Goal: Transaction & Acquisition: Download file/media

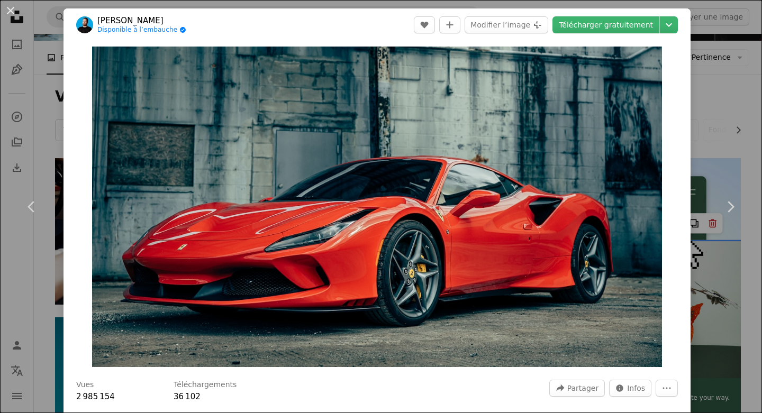
scroll to position [106, 0]
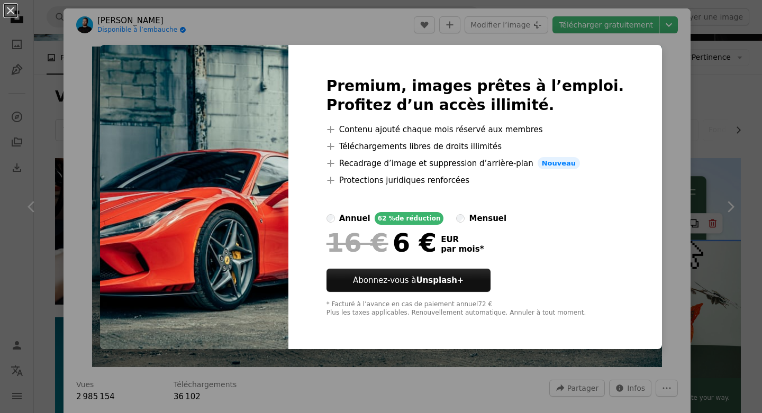
click at [30, 92] on div "An X shape Premium, images prêtes à l’emploi. Profitez d’un accès illimité. A p…" at bounding box center [381, 206] width 762 height 413
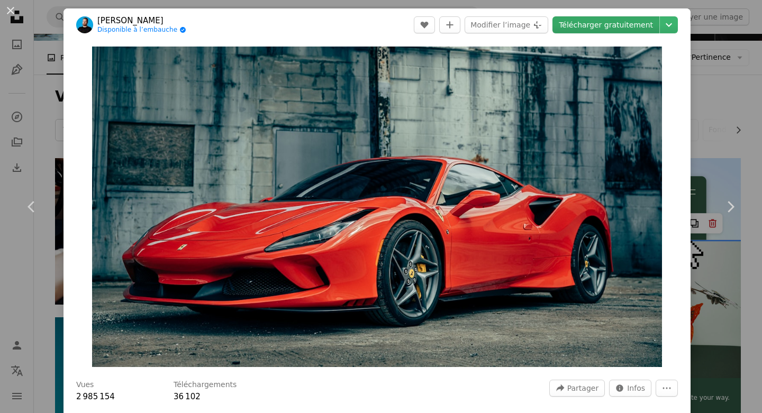
click at [584, 24] on link "Télécharger gratuitement" at bounding box center [605, 24] width 107 height 17
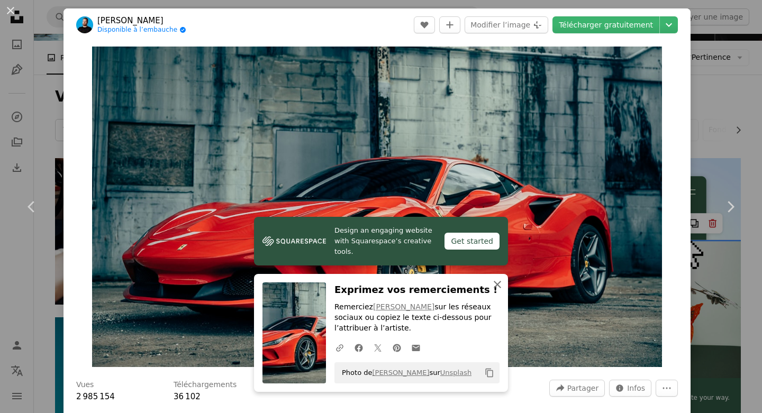
click at [496, 283] on icon "An X shape" at bounding box center [497, 284] width 13 height 13
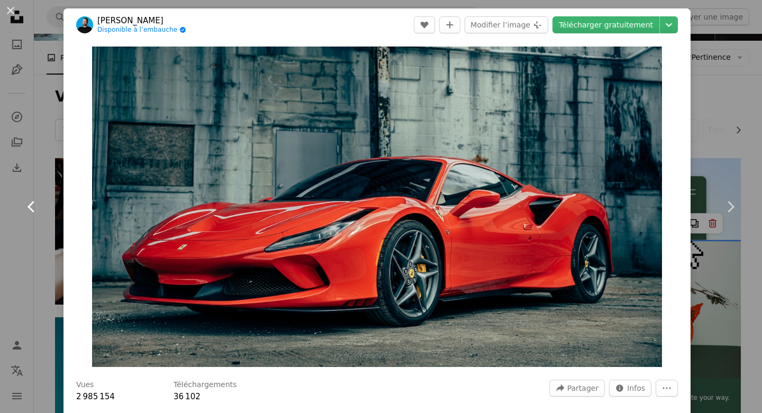
click at [23, 229] on link "Chevron left" at bounding box center [32, 207] width 64 height 102
click at [73, 56] on div "Zoom in" at bounding box center [377, 206] width 627 height 331
click at [699, 57] on div "An X shape Chevron left Chevron right [PERSON_NAME] Disponible à l’embauche A c…" at bounding box center [381, 206] width 762 height 413
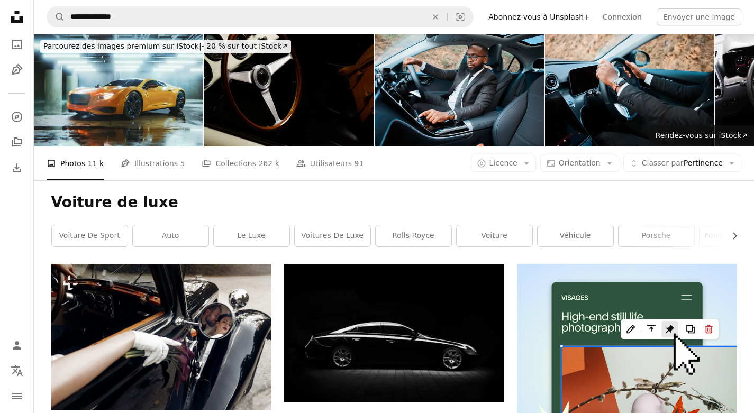
scroll to position [106, 0]
